Goal: Information Seeking & Learning: Learn about a topic

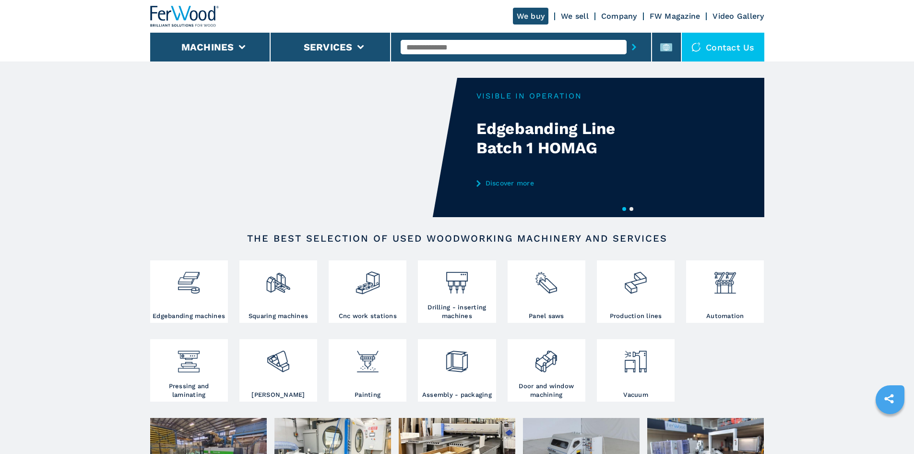
click at [419, 48] on input "text" at bounding box center [514, 47] width 226 height 14
paste input "**********"
type input "**********"
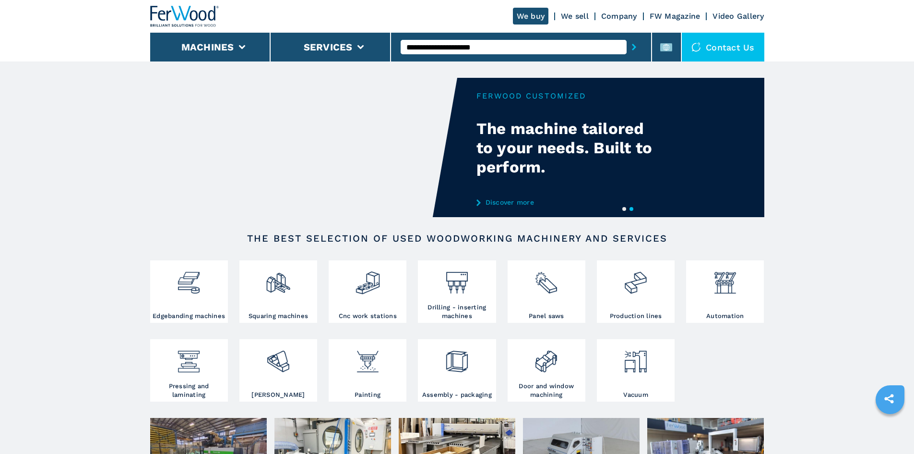
drag, startPoint x: 508, startPoint y: 49, endPoint x: 396, endPoint y: 45, distance: 111.9
click at [396, 45] on div "**********" at bounding box center [521, 47] width 261 height 29
paste input "******"
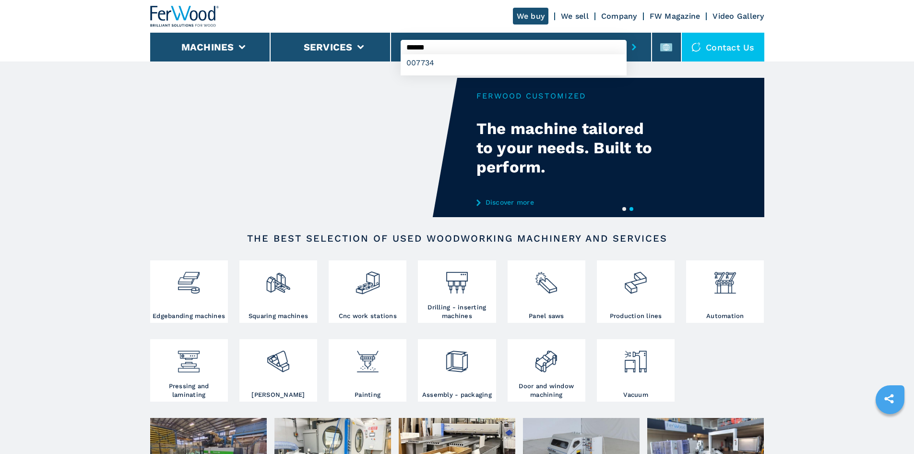
type input "******"
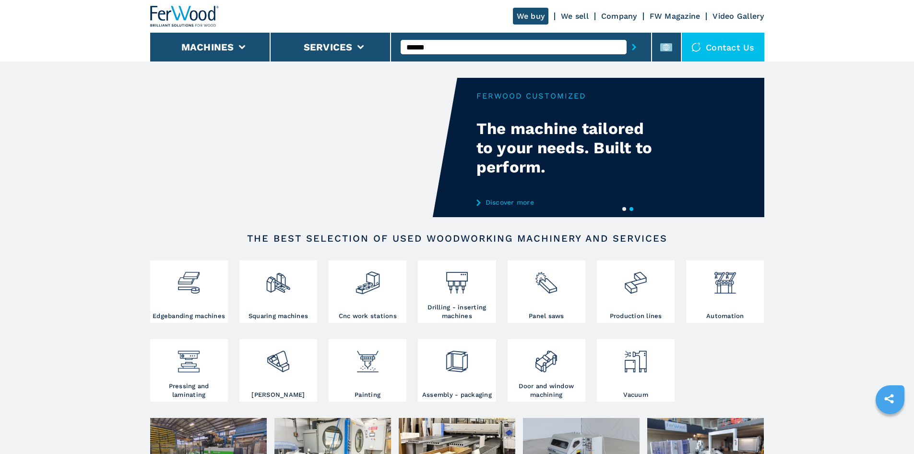
click at [632, 44] on icon "submit-button" at bounding box center [634, 47] width 4 height 7
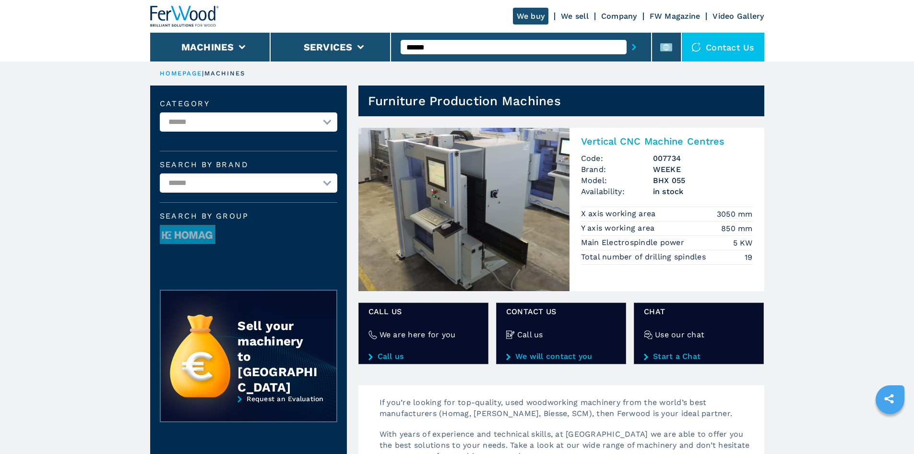
click at [642, 143] on h2 "Vertical CNC Machine Centres" at bounding box center [667, 141] width 172 height 12
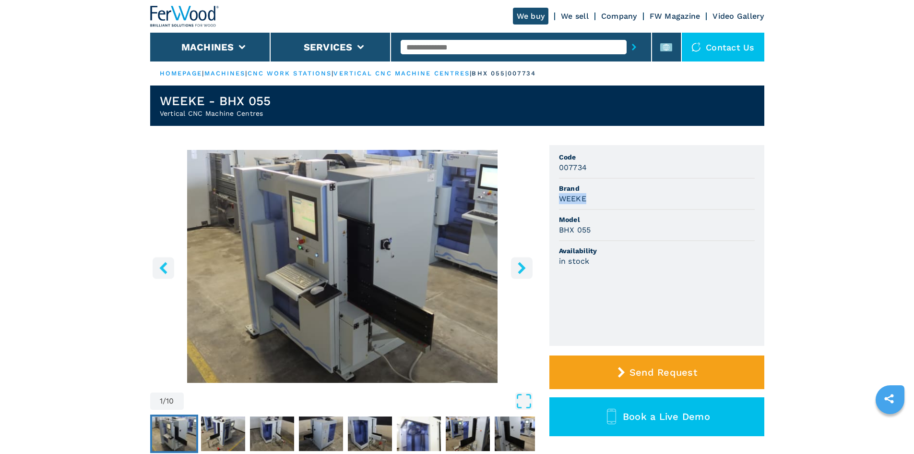
drag, startPoint x: 559, startPoint y: 199, endPoint x: 586, endPoint y: 199, distance: 26.9
click at [586, 199] on h3 "WEEKE" at bounding box center [572, 198] width 27 height 11
copy h3 "WEEKE"
click at [598, 217] on span "Model" at bounding box center [657, 220] width 196 height 10
drag, startPoint x: 558, startPoint y: 230, endPoint x: 592, endPoint y: 231, distance: 33.6
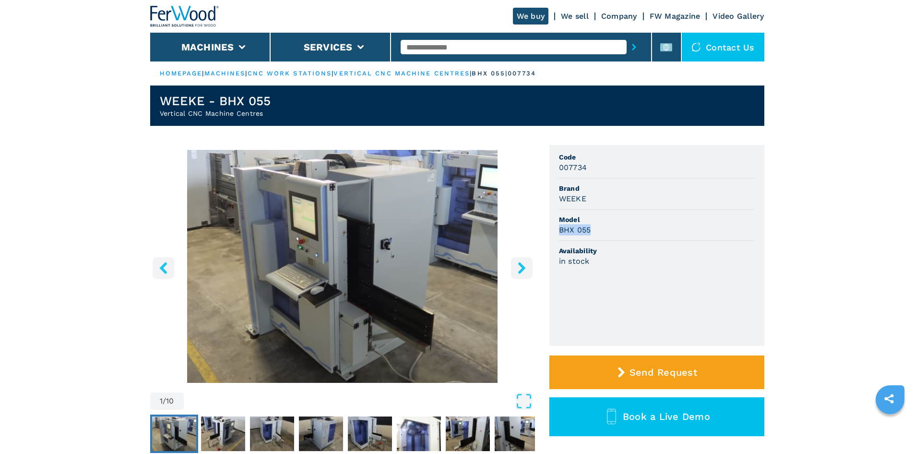
click at [592, 231] on ul "Code 007734 Brand WEEKE Model BHX 055 Availability in stock" at bounding box center [657, 245] width 215 height 201
copy h3 "BHX 055"
click at [634, 287] on ul "Code 007734 Brand WEEKE Model BHX 055 Availability in stock" at bounding box center [657, 245] width 215 height 201
drag, startPoint x: 558, startPoint y: 167, endPoint x: 585, endPoint y: 170, distance: 26.6
click at [585, 170] on ul "Code 007734 Brand WEEKE Model BHX 055 Availability in stock" at bounding box center [657, 245] width 215 height 201
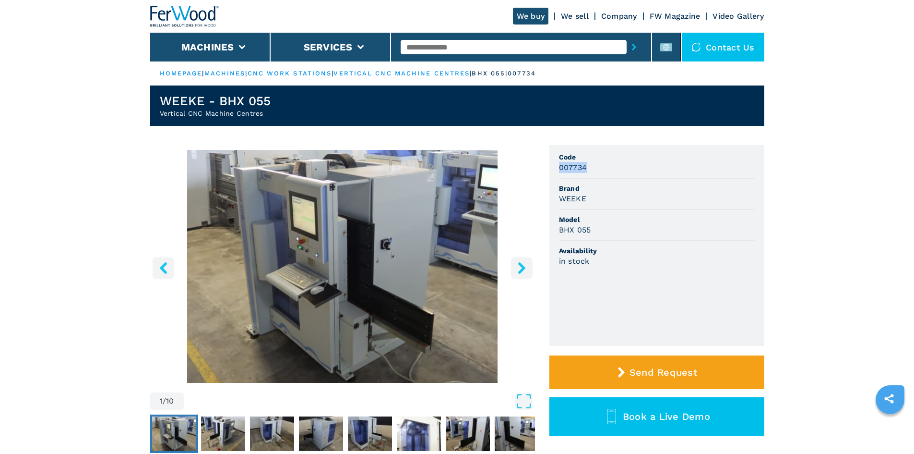
copy h3 "007734"
click at [616, 168] on div "007734" at bounding box center [657, 167] width 196 height 11
drag, startPoint x: 448, startPoint y: 41, endPoint x: 448, endPoint y: 47, distance: 5.8
click at [448, 42] on input "text" at bounding box center [514, 47] width 226 height 14
paste input "******"
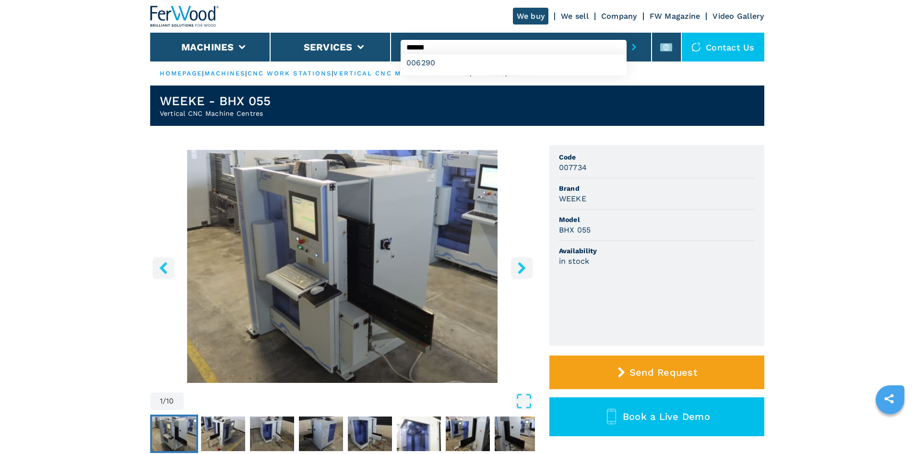
type input "******"
click at [627, 47] on button "submit-button" at bounding box center [634, 47] width 15 height 22
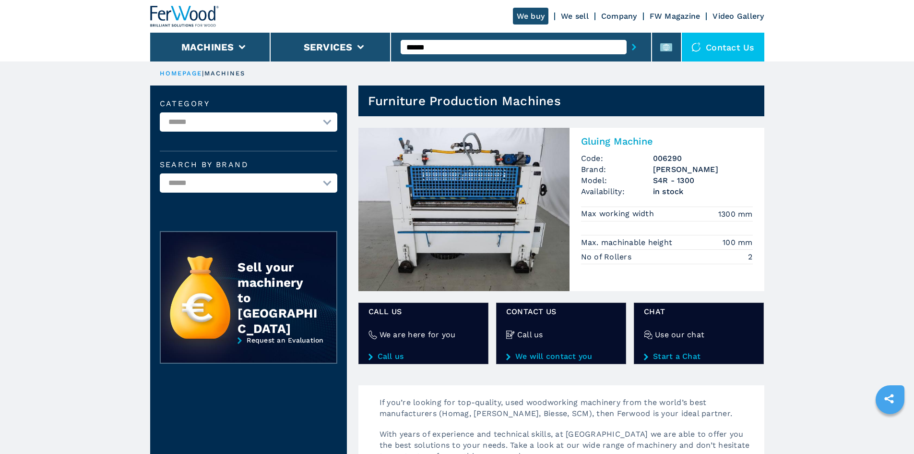
click at [608, 142] on h2 "Gluing Machine" at bounding box center [667, 141] width 172 height 12
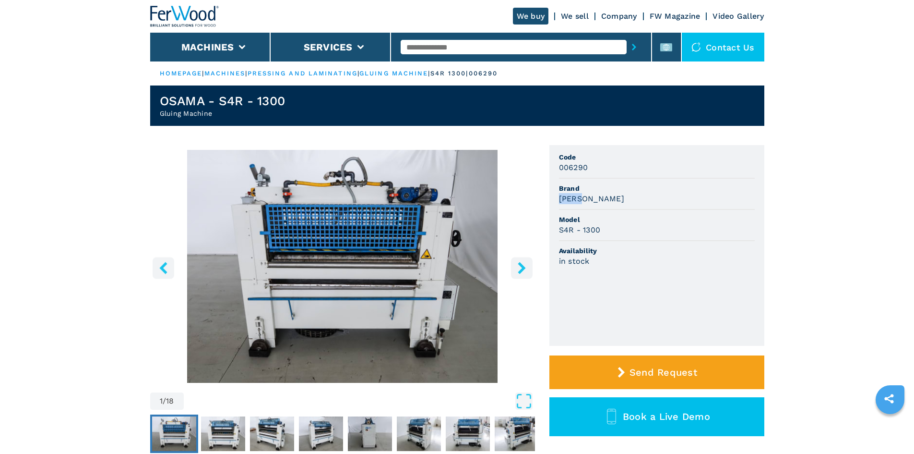
drag, startPoint x: 587, startPoint y: 199, endPoint x: 557, endPoint y: 201, distance: 29.3
click at [557, 201] on ul "Code 006290 Brand OSAMA Model S4R - 1300 Availability in stock" at bounding box center [657, 245] width 215 height 201
copy h3 "OSAMA"
drag, startPoint x: 666, startPoint y: 242, endPoint x: 627, endPoint y: 216, distance: 47.1
click at [666, 242] on li "Availability in stock" at bounding box center [657, 256] width 196 height 30
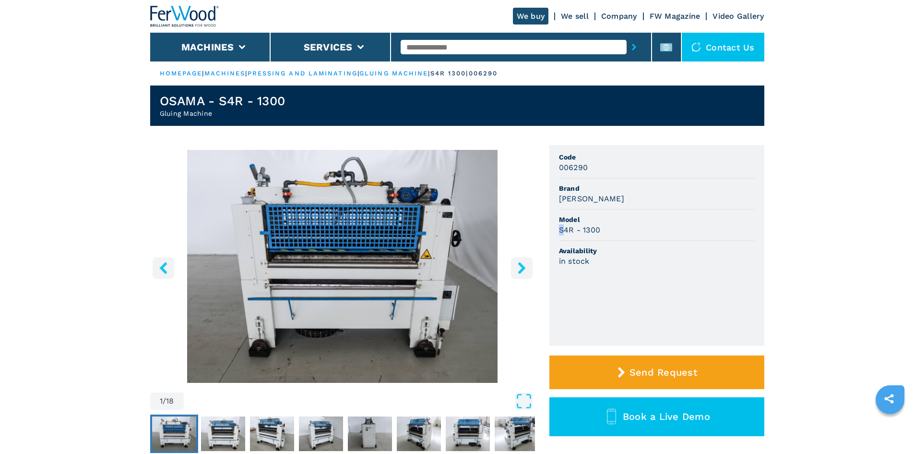
drag, startPoint x: 559, startPoint y: 229, endPoint x: 565, endPoint y: 229, distance: 6.2
click at [565, 229] on h3 "S4R - 1300" at bounding box center [580, 229] width 42 height 11
click at [562, 231] on h3 "S4R - 1300" at bounding box center [580, 229] width 42 height 11
drag, startPoint x: 559, startPoint y: 230, endPoint x: 602, endPoint y: 235, distance: 42.5
click at [602, 235] on li "Model S4R - 1300" at bounding box center [657, 225] width 196 height 31
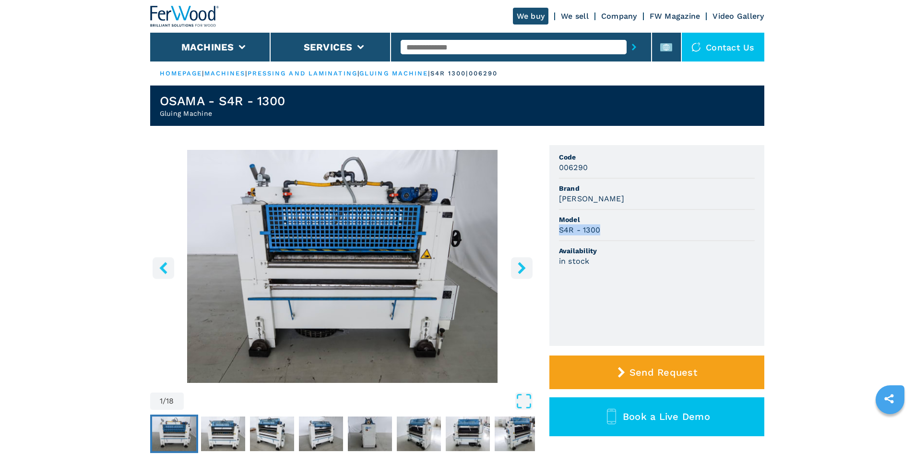
copy h3 "S4R - 1300"
click at [667, 221] on span "Model" at bounding box center [657, 220] width 196 height 10
drag, startPoint x: 560, startPoint y: 168, endPoint x: 591, endPoint y: 168, distance: 31.2
click at [591, 168] on div "006290" at bounding box center [657, 167] width 196 height 11
copy h3 "006290"
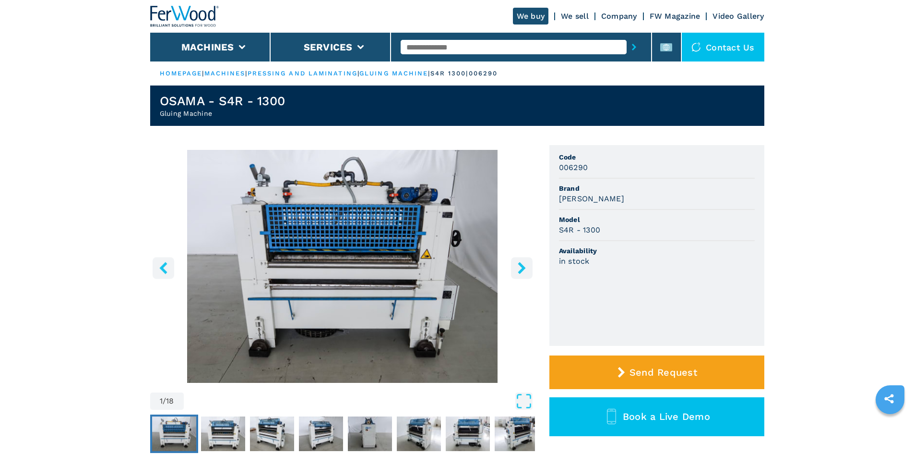
click at [739, 189] on span "Brand" at bounding box center [657, 188] width 196 height 10
click at [424, 47] on input "text" at bounding box center [514, 47] width 226 height 14
paste input "******"
type input "******"
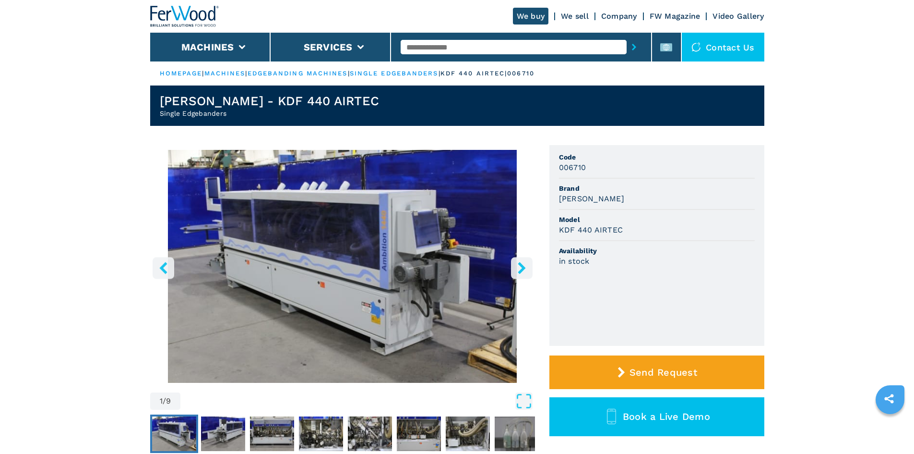
click at [466, 47] on input "text" at bounding box center [514, 47] width 226 height 14
paste input "******"
type input "******"
click at [627, 49] on button "submit-button" at bounding box center [634, 47] width 15 height 22
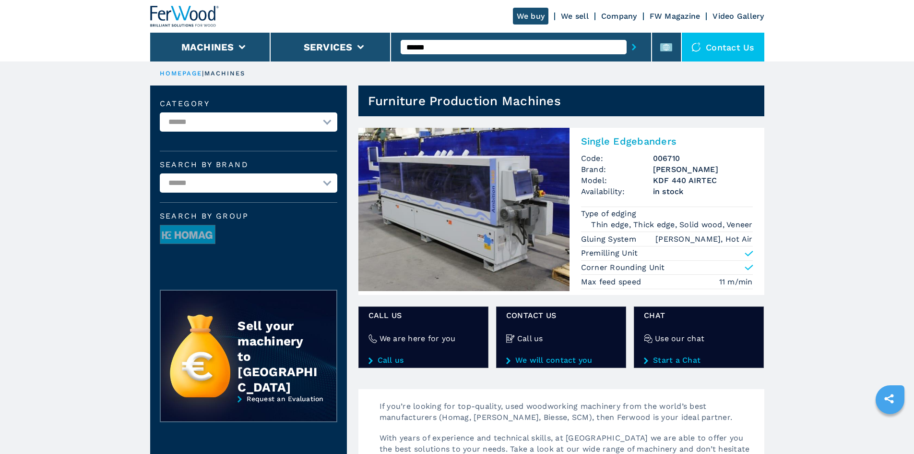
click at [619, 137] on h2 "Single Edgebanders" at bounding box center [667, 141] width 172 height 12
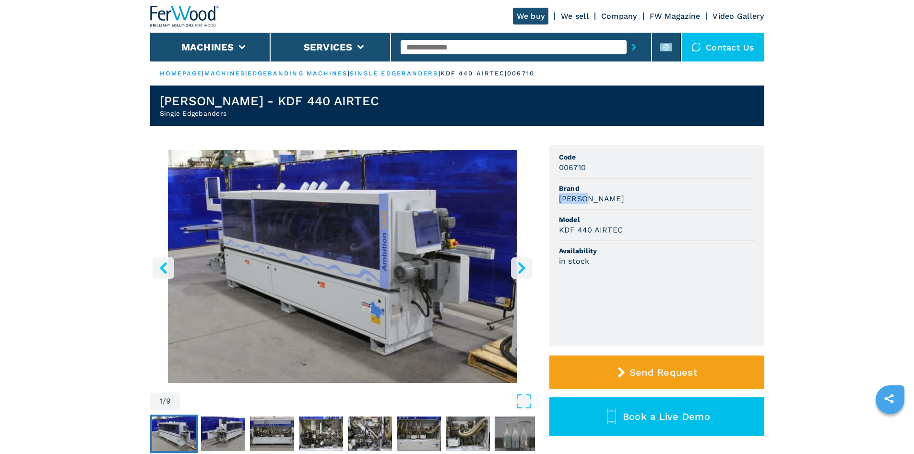
drag, startPoint x: 590, startPoint y: 198, endPoint x: 557, endPoint y: 197, distance: 33.1
click at [557, 197] on ul "Code 006710 Brand BRANDT Model KDF 440 AIRTEC Availability in stock" at bounding box center [657, 245] width 215 height 201
copy h3 "BRANDT"
click at [661, 202] on div "BRANDT" at bounding box center [657, 198] width 196 height 11
drag, startPoint x: 560, startPoint y: 229, endPoint x: 619, endPoint y: 228, distance: 59.0
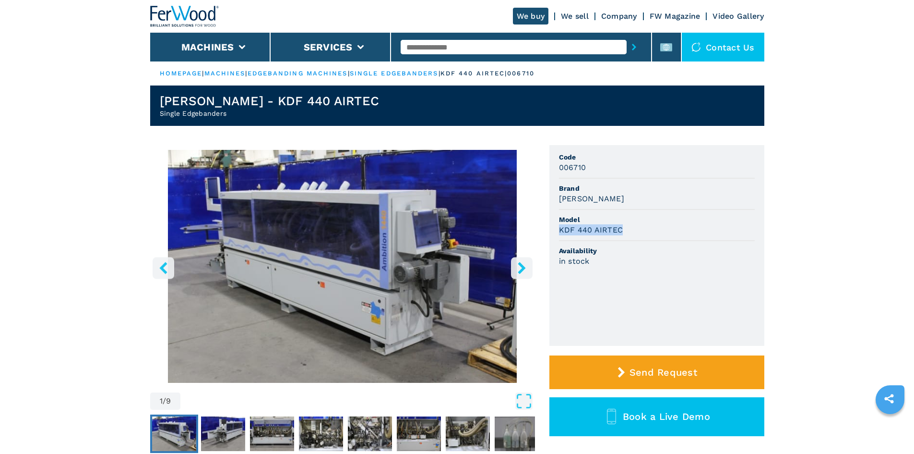
click at [619, 228] on h3 "KDF 440 AIRTEC" at bounding box center [591, 229] width 64 height 11
copy h3 "KDF 440 AIRTEC"
click at [689, 257] on div "in stock" at bounding box center [657, 260] width 196 height 11
drag, startPoint x: 588, startPoint y: 168, endPoint x: 549, endPoint y: 168, distance: 38.4
click at [550, 168] on ul "Code 006710 Brand BRANDT Model KDF 440 AIRTEC Availability in stock" at bounding box center [657, 245] width 215 height 201
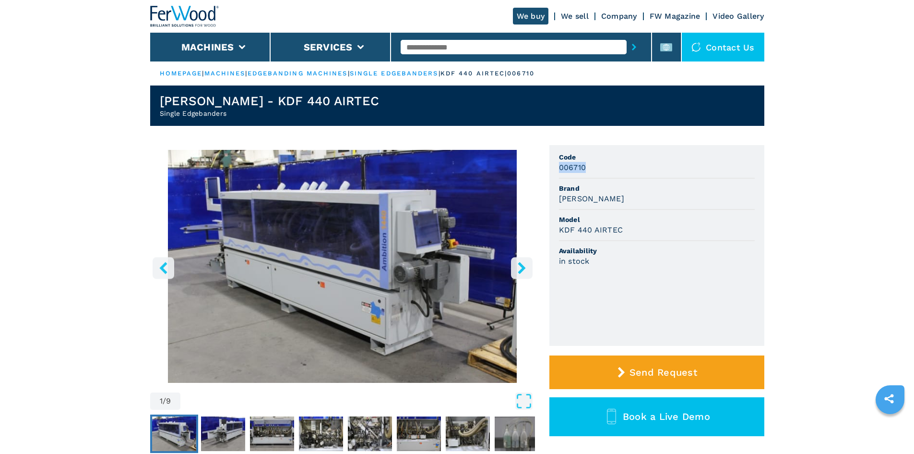
copy h3 "006710"
drag, startPoint x: 734, startPoint y: 240, endPoint x: 720, endPoint y: 234, distance: 14.6
click at [732, 238] on li "Model KDF 440 AIRTEC" at bounding box center [657, 225] width 196 height 31
click at [456, 48] on input "text" at bounding box center [514, 47] width 226 height 14
paste input "******"
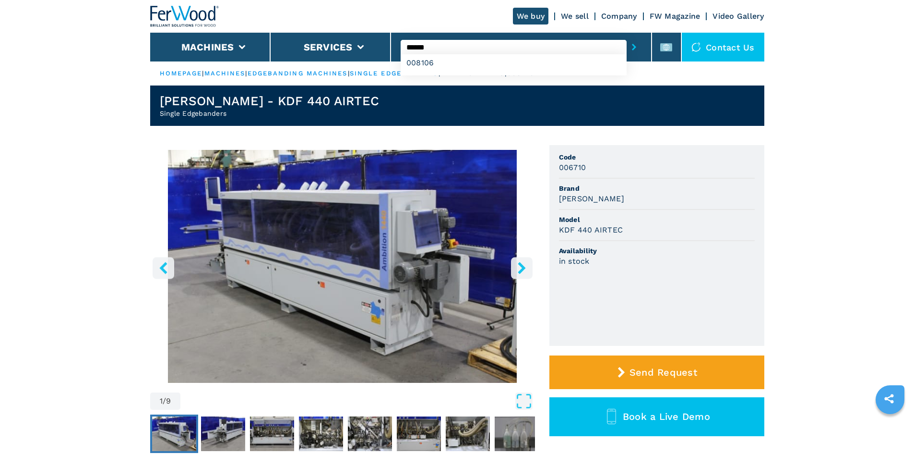
type input "******"
click at [627, 41] on button "submit-button" at bounding box center [634, 47] width 15 height 22
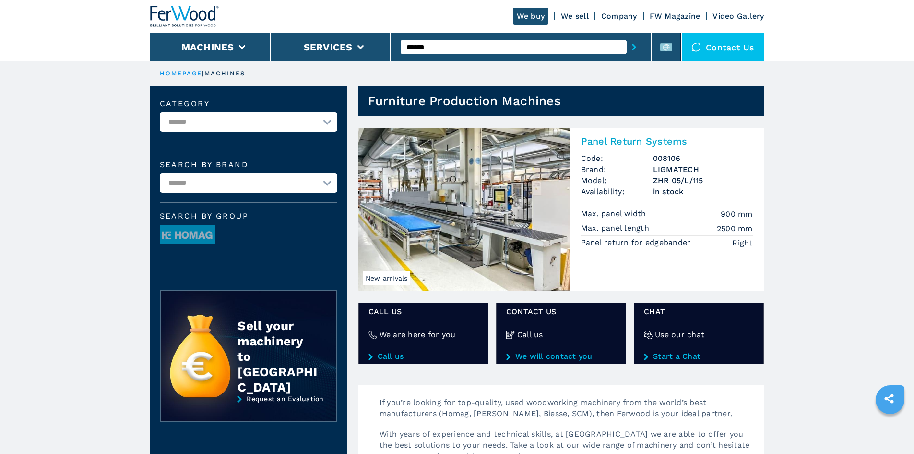
click at [635, 144] on h2 "Panel Return Systems" at bounding box center [667, 141] width 172 height 12
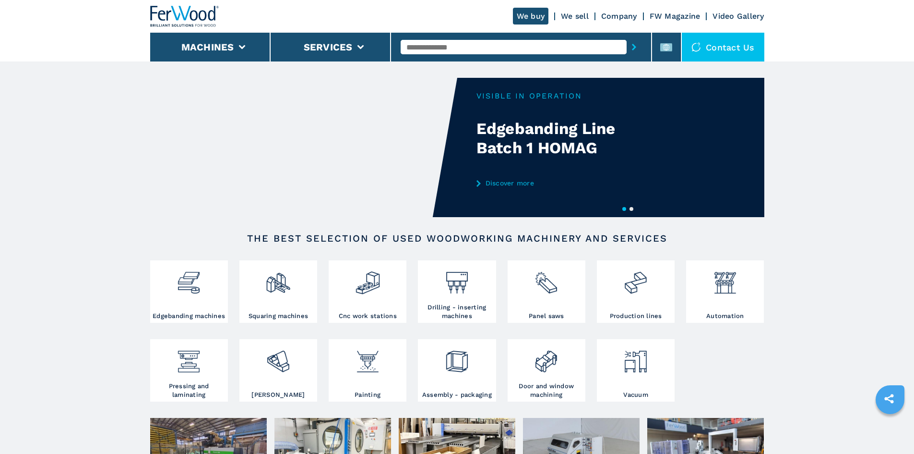
click at [429, 48] on input "text" at bounding box center [514, 47] width 226 height 14
paste input "******"
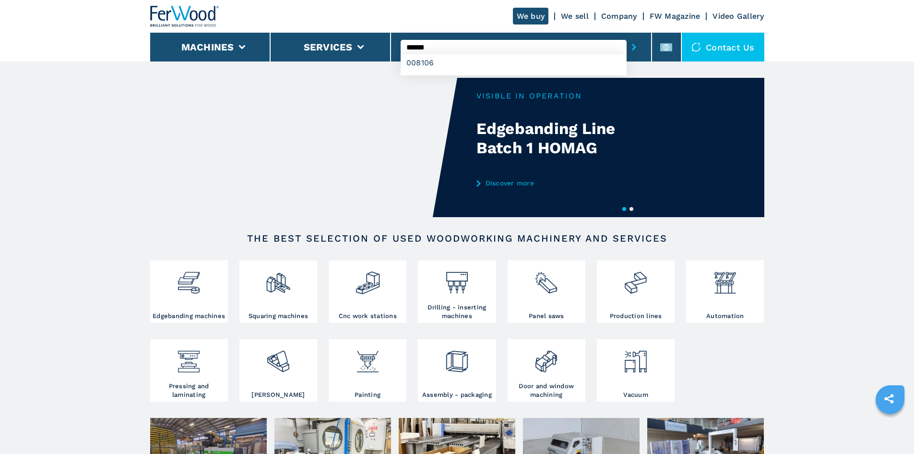
type input "******"
click at [627, 46] on button "submit-button" at bounding box center [634, 47] width 15 height 22
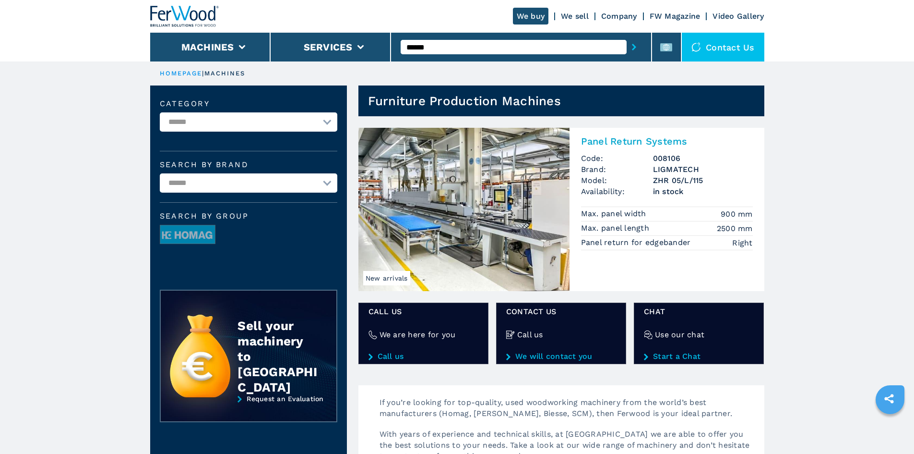
click at [623, 139] on h2 "Panel Return Systems" at bounding box center [667, 141] width 172 height 12
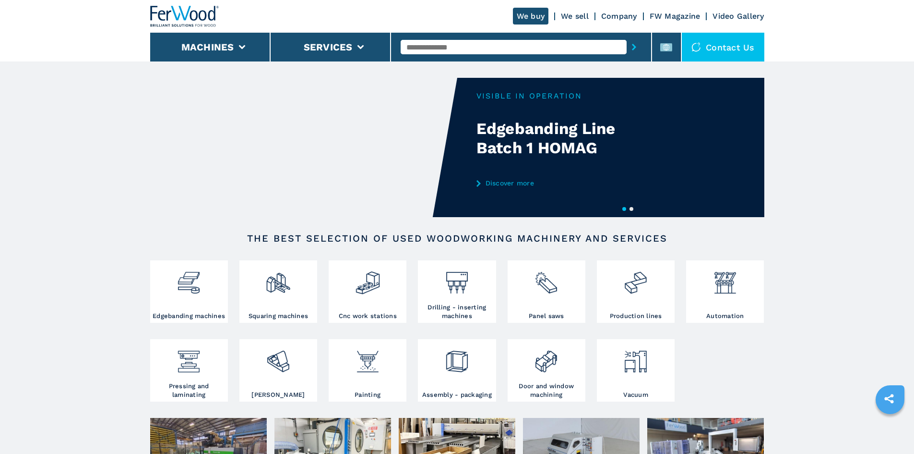
click at [451, 44] on input "text" at bounding box center [514, 47] width 226 height 14
paste input "******"
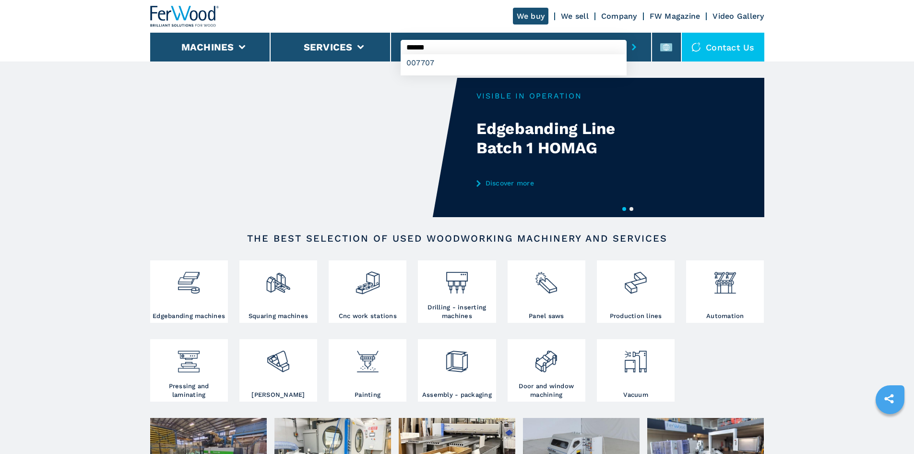
type input "******"
click at [632, 49] on icon "submit-button" at bounding box center [634, 47] width 4 height 7
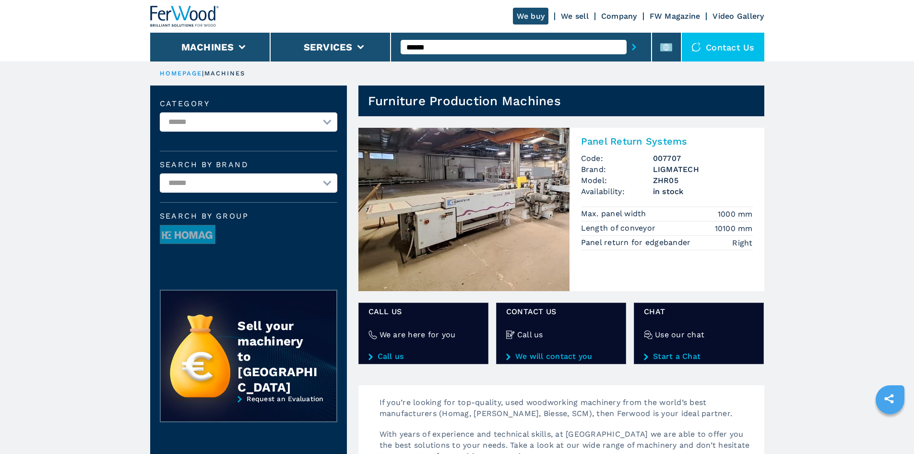
click at [639, 142] on h2 "Panel Return Systems" at bounding box center [667, 141] width 172 height 12
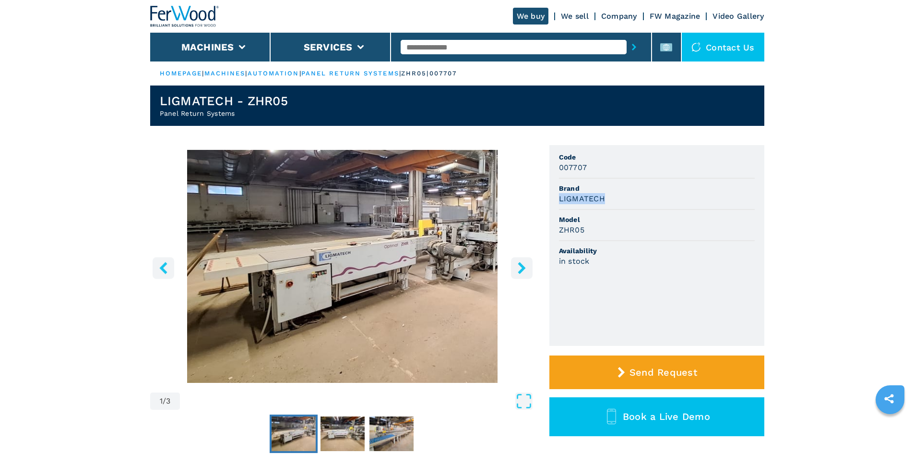
drag, startPoint x: 558, startPoint y: 197, endPoint x: 602, endPoint y: 198, distance: 43.7
click at [602, 198] on ul "Code 007707 Brand LIGMATECH Model ZHR05 Availability in stock" at bounding box center [657, 245] width 215 height 201
copy h3 "LIGMATECH"
click at [628, 241] on li "Model ZHR05" at bounding box center [657, 225] width 196 height 31
drag, startPoint x: 560, startPoint y: 230, endPoint x: 586, endPoint y: 230, distance: 25.9
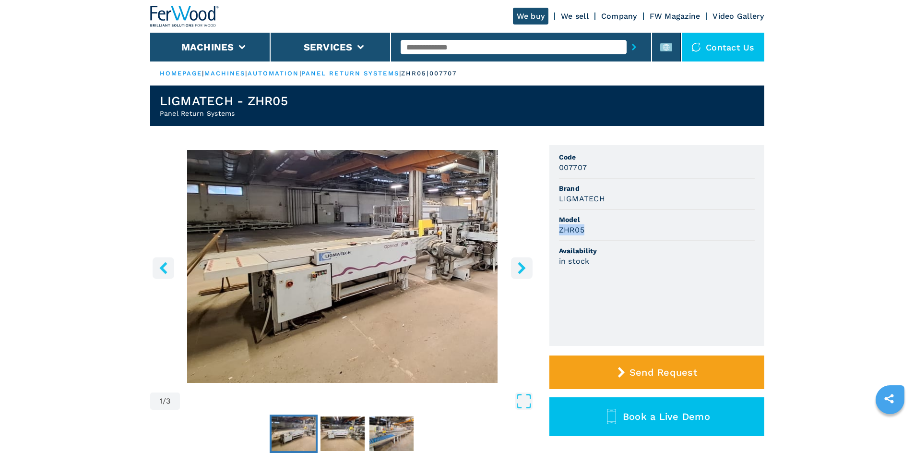
click at [586, 230] on div "ZHR05" at bounding box center [657, 229] width 196 height 11
copy h3 "ZHR05"
click at [585, 277] on ul "Code 007707 Brand LIGMATECH Model ZHR05 Availability in stock" at bounding box center [657, 245] width 215 height 201
drag, startPoint x: 559, startPoint y: 166, endPoint x: 599, endPoint y: 171, distance: 40.2
click at [599, 171] on div "007707" at bounding box center [657, 167] width 196 height 11
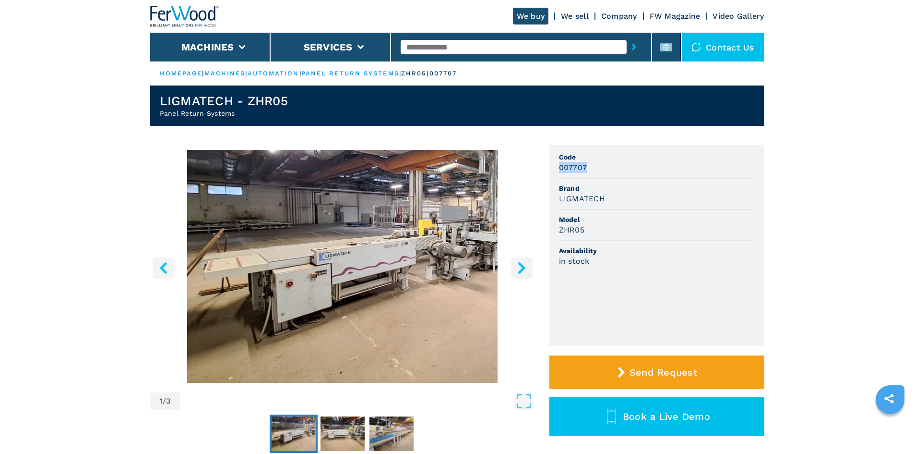
copy h3 "007707"
drag, startPoint x: 566, startPoint y: 229, endPoint x: 553, endPoint y: 210, distance: 22.4
click at [567, 229] on h3 "ZHR05" at bounding box center [571, 229] width 25 height 11
click at [575, 226] on h3 "ZHR05" at bounding box center [571, 229] width 25 height 11
click at [444, 40] on input "text" at bounding box center [514, 47] width 226 height 14
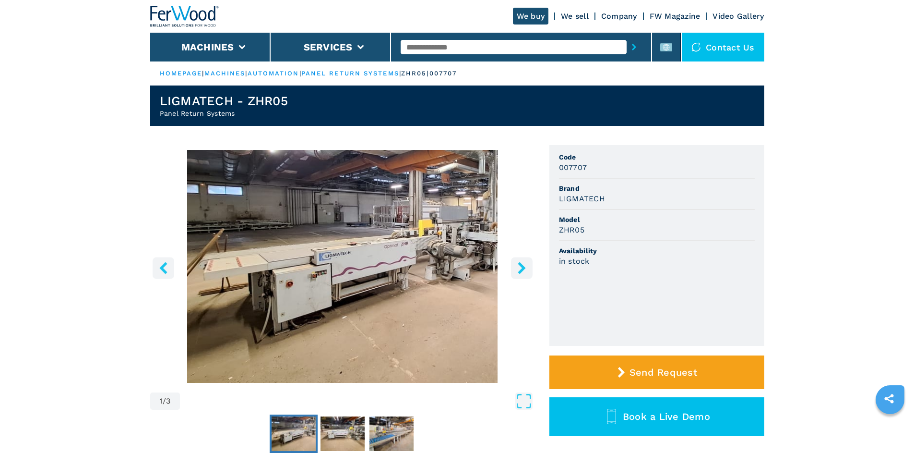
paste input "******"
type input "******"
click at [627, 48] on button "submit-button" at bounding box center [634, 47] width 15 height 22
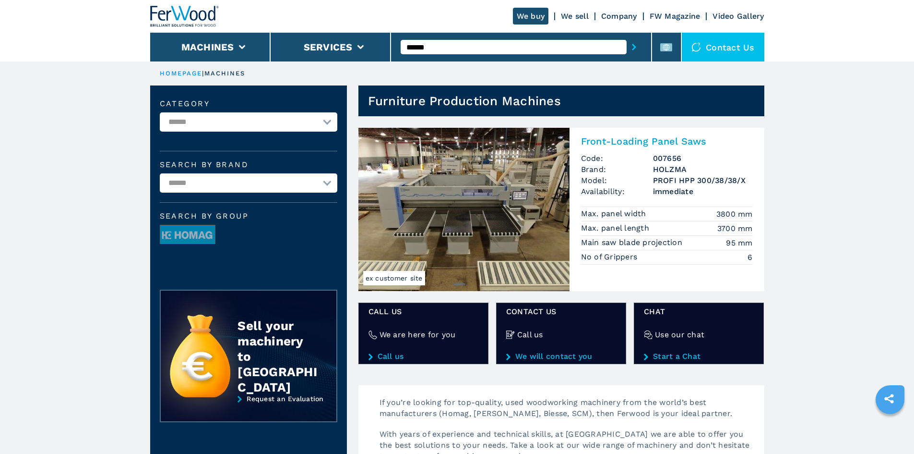
click at [681, 143] on h2 "Front-Loading Panel Saws" at bounding box center [667, 141] width 172 height 12
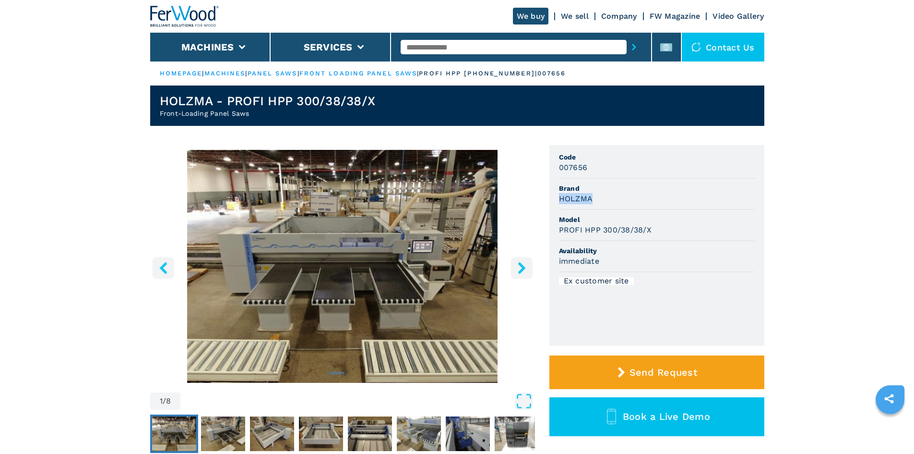
drag, startPoint x: 559, startPoint y: 200, endPoint x: 590, endPoint y: 203, distance: 31.8
click at [590, 203] on h3 "HOLZMA" at bounding box center [576, 198] width 34 height 11
copy h3 "HOLZMA"
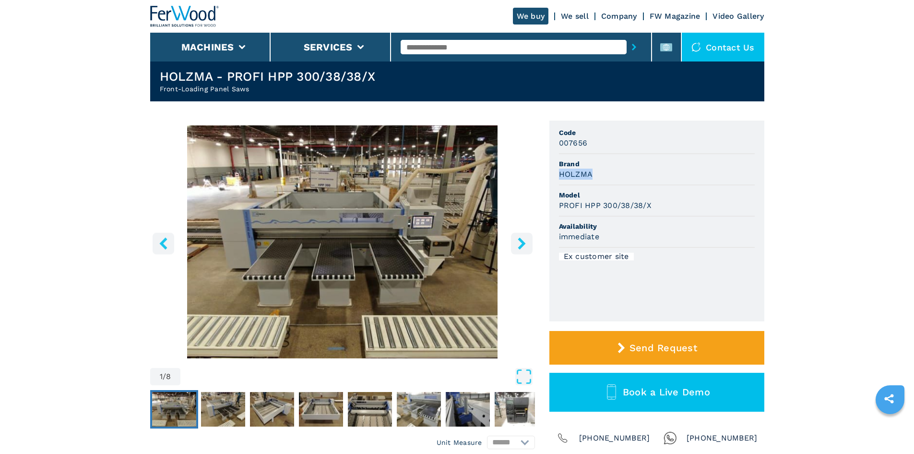
scroll to position [48, 0]
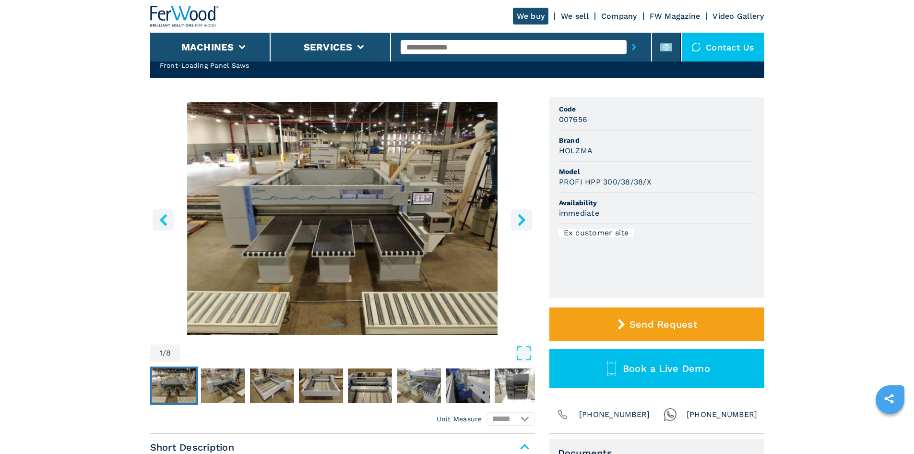
click at [620, 181] on h3 "PROFI HPP 300/38/38/X" at bounding box center [605, 181] width 93 height 11
drag, startPoint x: 559, startPoint y: 182, endPoint x: 658, endPoint y: 189, distance: 99.1
click at [658, 189] on li "Model PROFI HPP 300/38/38/X" at bounding box center [657, 177] width 196 height 31
copy h3 "PROFI HPP 300/38/38/X"
drag, startPoint x: 628, startPoint y: 195, endPoint x: 496, endPoint y: 123, distance: 150.4
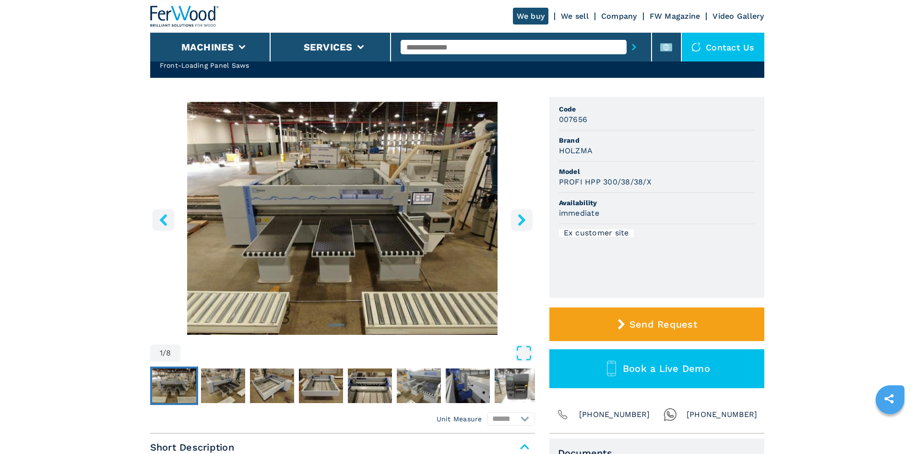
click at [626, 193] on li "Availability immediate" at bounding box center [657, 208] width 196 height 31
drag, startPoint x: 557, startPoint y: 120, endPoint x: 590, endPoint y: 122, distance: 33.7
click at [590, 122] on ul "Code 007656 Brand HOLZMA Model PROFI HPP 300/38/38/X Availability immediate Ex …" at bounding box center [657, 197] width 215 height 201
copy h3 "007656"
click at [719, 112] on span "Code" at bounding box center [657, 109] width 196 height 10
